Goal: Feedback & Contribution: Submit feedback/report problem

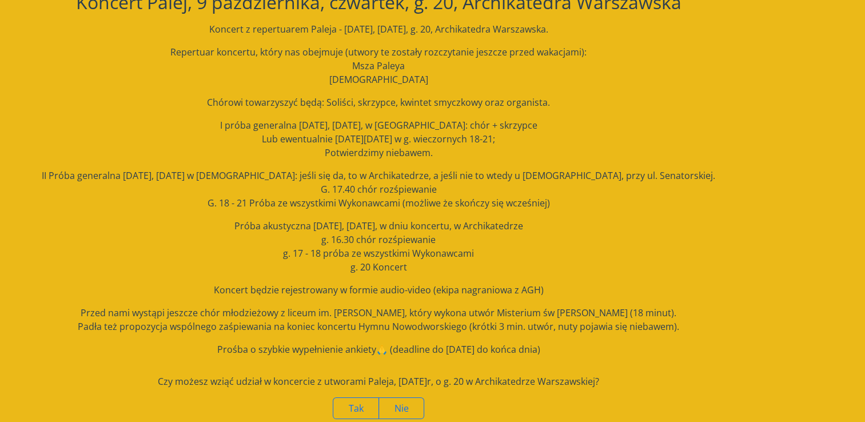
scroll to position [57, 0]
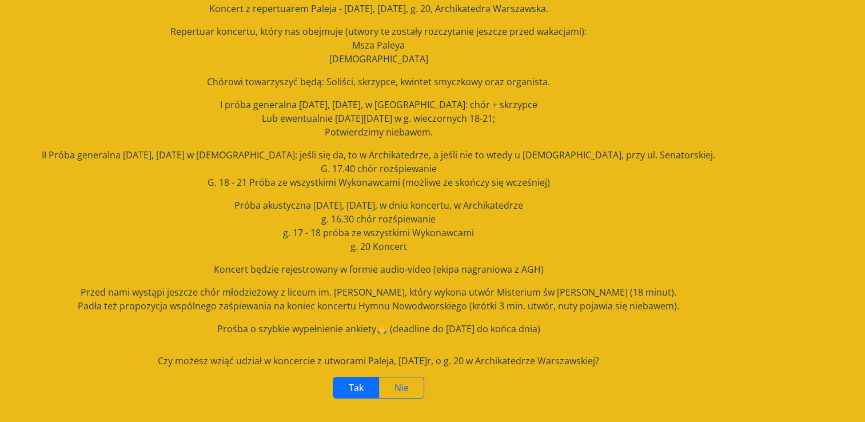
click at [351, 381] on label "Tak" at bounding box center [356, 388] width 46 height 22
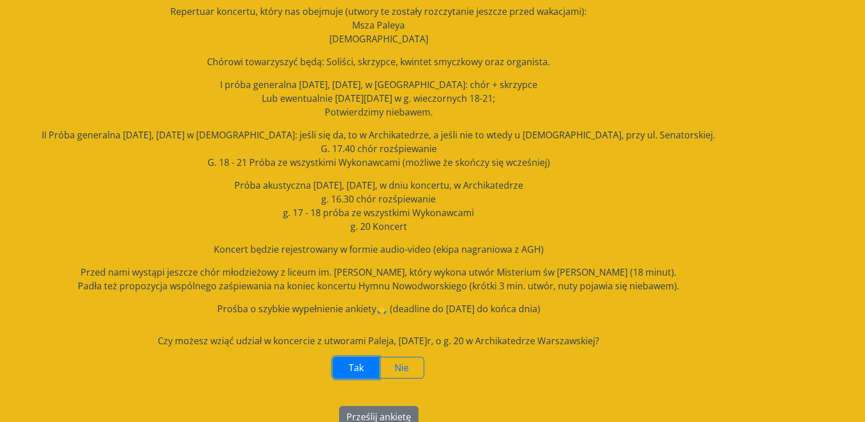
scroll to position [94, 0]
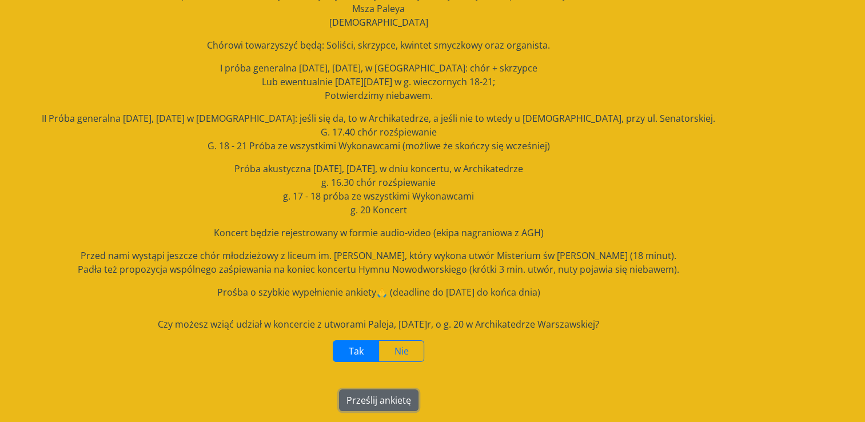
click at [383, 392] on button "Prześlij ankietę" at bounding box center [378, 400] width 79 height 22
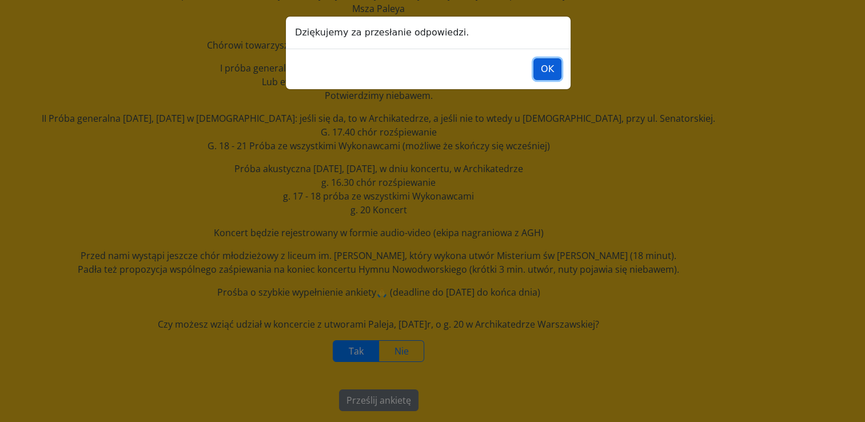
click at [549, 65] on button "OK" at bounding box center [547, 69] width 28 height 22
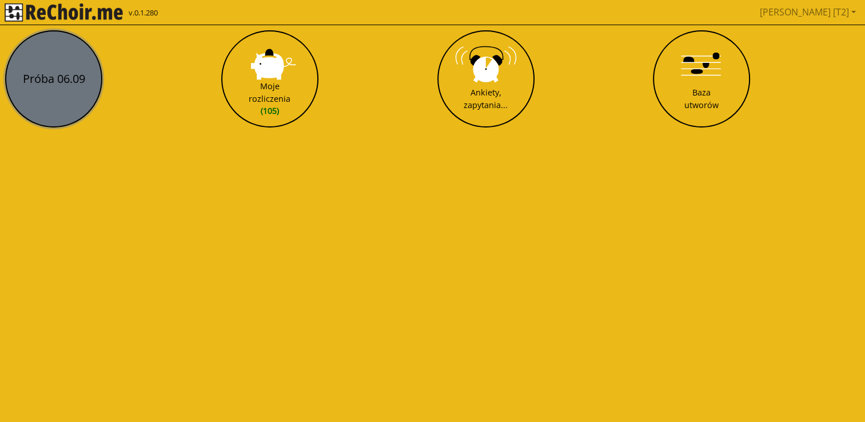
click at [63, 72] on button "Próba 06.09" at bounding box center [53, 78] width 97 height 97
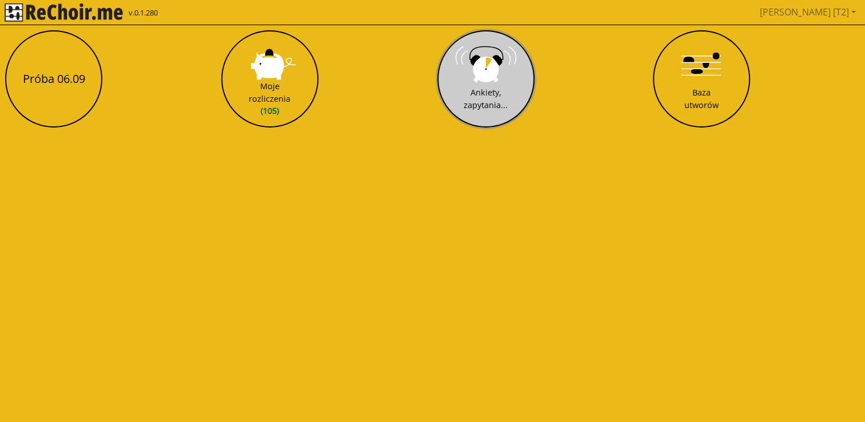
click at [480, 92] on div "Ankiety, zapytania..." at bounding box center [485, 98] width 44 height 25
